Goal: Find specific page/section: Find specific page/section

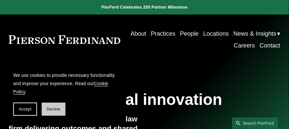
click at [50, 108] on span "Decline" at bounding box center [54, 109] width 14 height 5
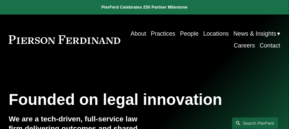
click at [184, 35] on link "People" at bounding box center [189, 34] width 19 height 12
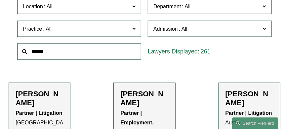
scroll to position [176, 0]
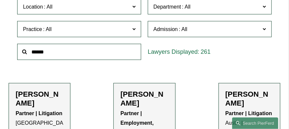
click at [58, 54] on input "text" at bounding box center [79, 52] width 124 height 16
type input "******"
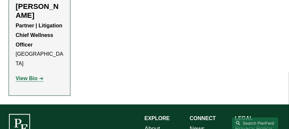
scroll to position [264, 0]
click at [28, 76] on strong "View Bio" at bounding box center [27, 79] width 22 height 6
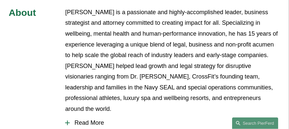
scroll to position [265, 0]
